Goal: Navigation & Orientation: Find specific page/section

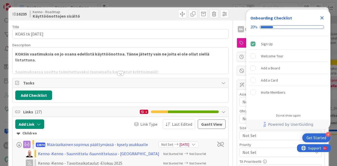
click at [321, 20] on icon "Close Checklist" at bounding box center [321, 18] width 6 height 6
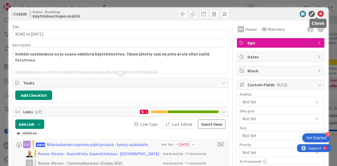
click at [318, 14] on icon at bounding box center [320, 14] width 6 height 6
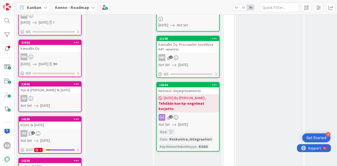
scroll to position [201, 0]
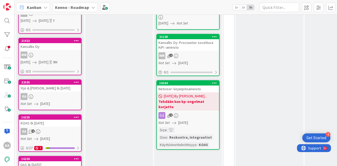
click at [39, 88] on div "Yrjö & Hanna säätiö tk 15.1.2026" at bounding box center [50, 88] width 62 height 7
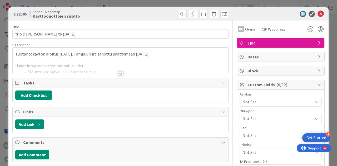
click at [118, 72] on div at bounding box center [121, 73] width 6 height 4
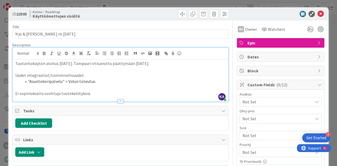
click at [95, 83] on li ""Asuntokoripalvelu" > Valun toteutus." at bounding box center [124, 81] width 204 height 6
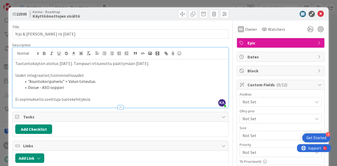
click at [97, 87] on li "Docue - ASO soppari" at bounding box center [124, 87] width 204 height 6
click at [317, 14] on icon at bounding box center [320, 14] width 6 height 6
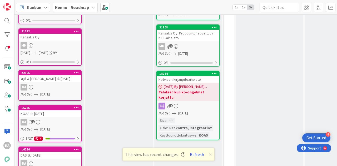
scroll to position [215, 1]
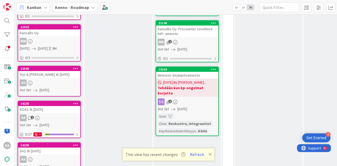
click at [62, 74] on div "Yrjö & Hanna säätiö tk 15.1.2026" at bounding box center [49, 74] width 62 height 7
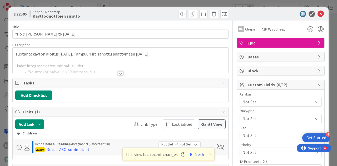
click at [118, 69] on div at bounding box center [120, 66] width 215 height 13
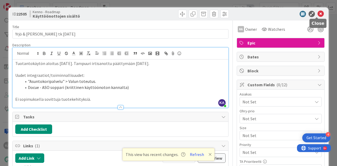
click at [317, 15] on icon at bounding box center [320, 14] width 6 height 6
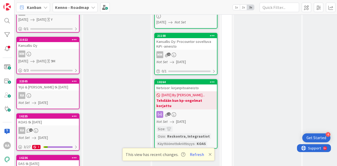
scroll to position [202, 3]
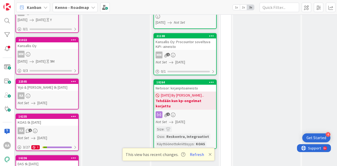
click at [65, 46] on div "Kansallis Oy" at bounding box center [47, 45] width 62 height 7
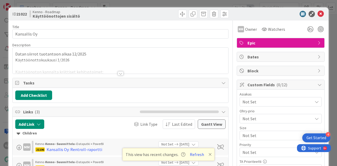
click at [118, 72] on div at bounding box center [121, 73] width 6 height 4
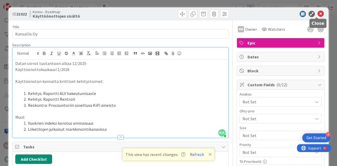
click at [317, 12] on icon at bounding box center [320, 14] width 6 height 6
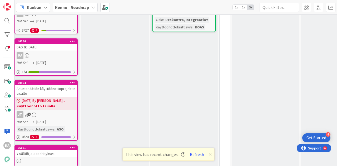
scroll to position [318, 4]
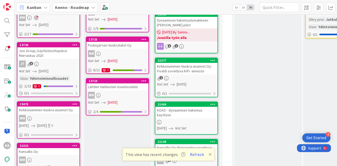
scroll to position [96, 2]
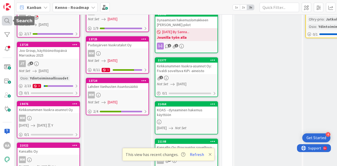
click at [7, 23] on div at bounding box center [7, 21] width 11 height 10
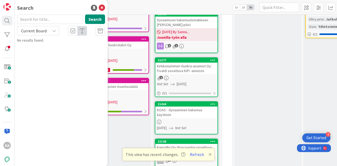
click at [29, 33] on span "Current Board" at bounding box center [33, 30] width 27 height 7
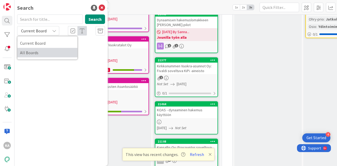
click at [31, 51] on span "All Boards" at bounding box center [47, 53] width 55 height 8
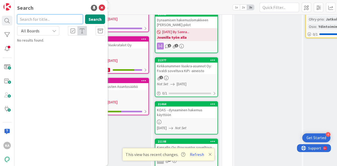
click at [38, 17] on input "text" at bounding box center [50, 18] width 66 height 9
type input "13701"
click at [93, 19] on button "Search" at bounding box center [95, 18] width 20 height 9
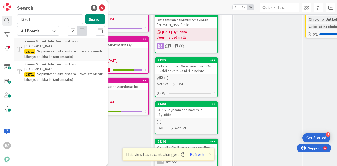
click at [74, 52] on p "Sopimuksen aikaisista muutoksista viestin lähetys asukkaille (automaatio)" at bounding box center [64, 53] width 80 height 11
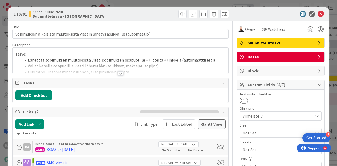
click at [121, 73] on div at bounding box center [121, 73] width 6 height 4
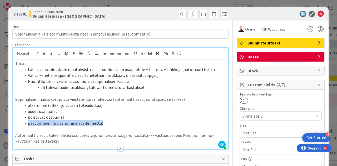
drag, startPoint x: 122, startPoint y: 118, endPoint x: 121, endPoint y: 121, distance: 3.1
click at [121, 121] on ol "alkaminen (allekirjoituksen toteuduttua) uudet osapuolet poistuvat osapuolet pä…" at bounding box center [120, 114] width 210 height 24
click at [121, 121] on li "päättyminen (irtisanominen tallennettu)" at bounding box center [124, 123] width 204 height 6
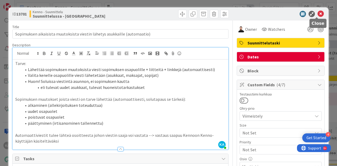
click at [317, 14] on icon at bounding box center [320, 14] width 6 height 6
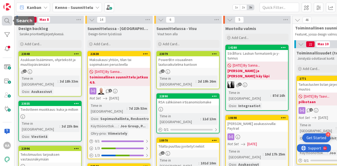
click at [10, 20] on div at bounding box center [7, 21] width 11 height 10
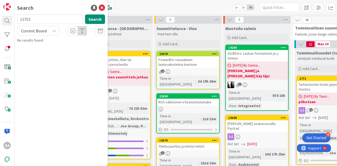
click at [34, 29] on span "Current Board" at bounding box center [34, 30] width 26 height 5
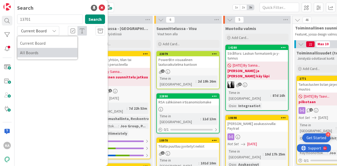
click at [32, 49] on span "All Boards" at bounding box center [47, 53] width 55 height 8
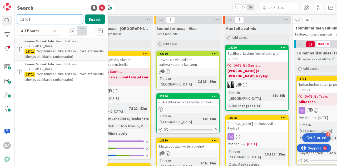
click at [40, 20] on input "13701" at bounding box center [50, 18] width 66 height 9
type input "13786"
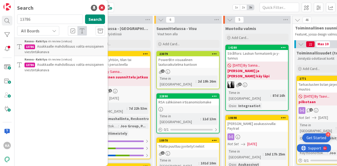
click at [49, 48] on span "Asukkaalle mahdollisuus valita ensisijainen viestintäkanava" at bounding box center [63, 49] width 79 height 10
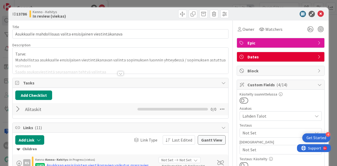
click at [118, 74] on div at bounding box center [121, 73] width 6 height 4
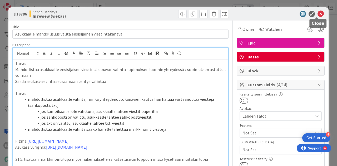
click at [318, 15] on icon at bounding box center [320, 14] width 6 height 6
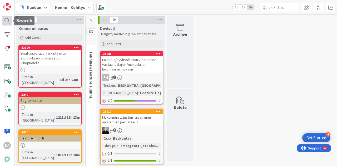
click at [8, 19] on div at bounding box center [7, 21] width 11 height 10
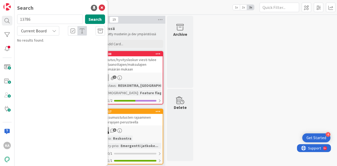
click at [35, 22] on input "13786" at bounding box center [50, 18] width 66 height 9
type input "13879"
click at [35, 28] on span "Current Board" at bounding box center [34, 30] width 26 height 5
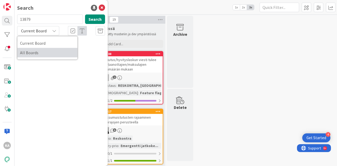
click at [27, 53] on span "All Boards" at bounding box center [47, 53] width 55 height 8
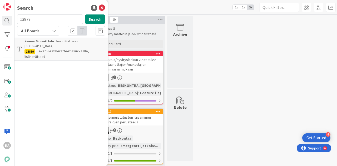
click at [69, 50] on p "Tekstiviestiherätteet asukkaalle, lisäherätteet" at bounding box center [64, 53] width 80 height 11
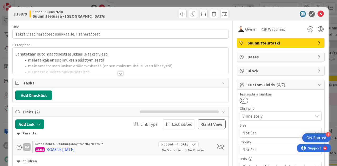
click at [119, 72] on div at bounding box center [121, 73] width 6 height 4
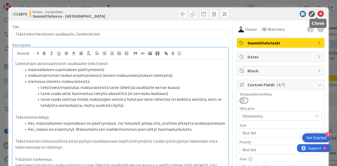
click at [318, 13] on icon at bounding box center [320, 14] width 6 height 6
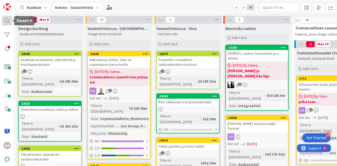
click at [8, 25] on div at bounding box center [7, 21] width 11 height 10
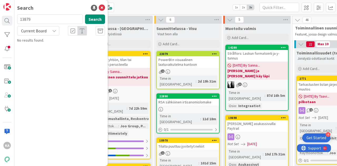
click at [36, 28] on span "Current Board" at bounding box center [34, 30] width 26 height 5
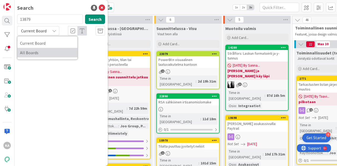
click at [32, 49] on span "All Boards" at bounding box center [47, 53] width 55 height 8
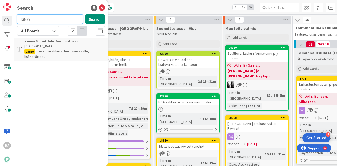
click at [38, 21] on input "13879" at bounding box center [50, 18] width 66 height 9
type input "18882"
click at [43, 51] on p "Avustavat ehdotukset tiliotetapahtumien tuontiin" at bounding box center [64, 53] width 80 height 11
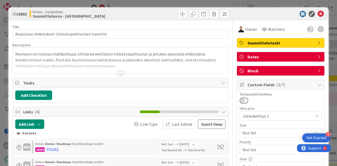
click at [119, 73] on div at bounding box center [121, 73] width 6 height 4
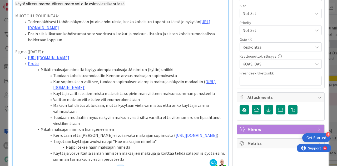
scroll to position [120, 0]
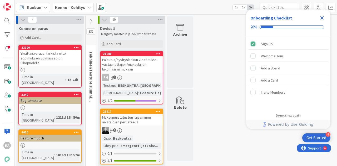
click at [322, 20] on icon "Close Checklist" at bounding box center [321, 18] width 6 height 6
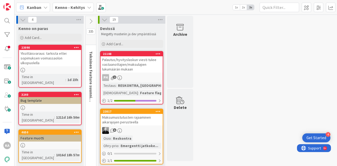
click at [79, 4] on span "Kenno - Kehitys" at bounding box center [70, 7] width 30 height 6
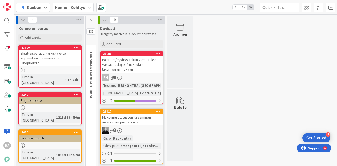
click at [87, 7] on icon at bounding box center [89, 7] width 4 height 4
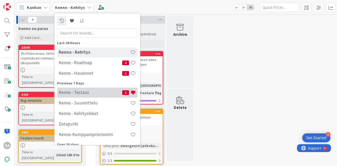
click at [73, 92] on h4 "Kenno - Testaus" at bounding box center [90, 92] width 63 height 5
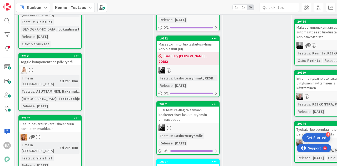
scroll to position [1109, 0]
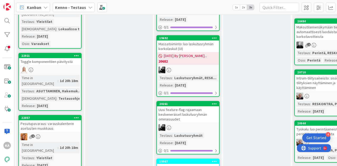
click at [69, 115] on link "22057 Pesutupavaraus: varauskalenterin asetusten muokkaus 1 Time in Column : 1d…" at bounding box center [49, 146] width 63 height 63
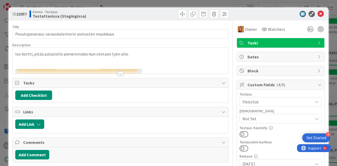
click at [118, 71] on div at bounding box center [121, 73] width 6 height 4
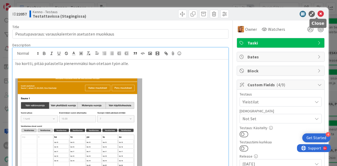
click at [317, 15] on icon at bounding box center [320, 14] width 6 height 6
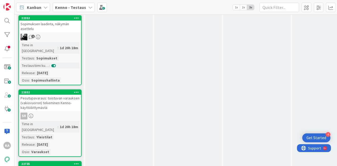
scroll to position [1481, 0]
